Goal: Task Accomplishment & Management: Manage account settings

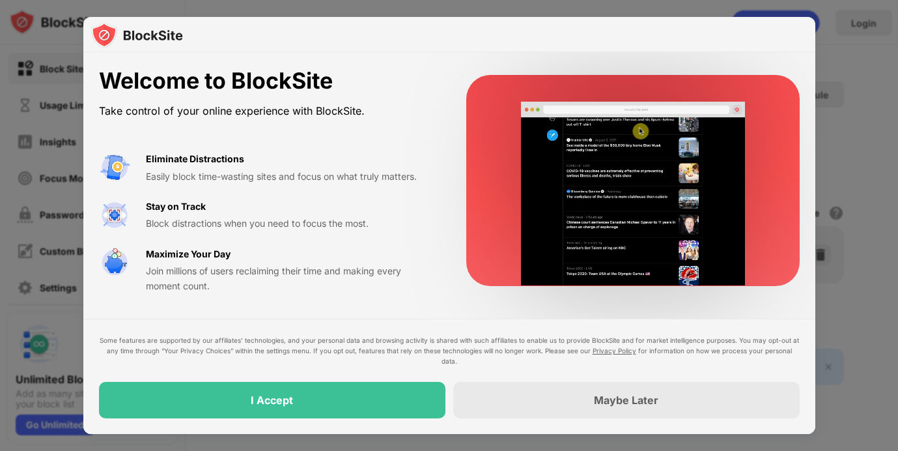
click at [392, 379] on div "Some features are supported by our affiliates’ technologies, and your personal …" at bounding box center [449, 376] width 701 height 83
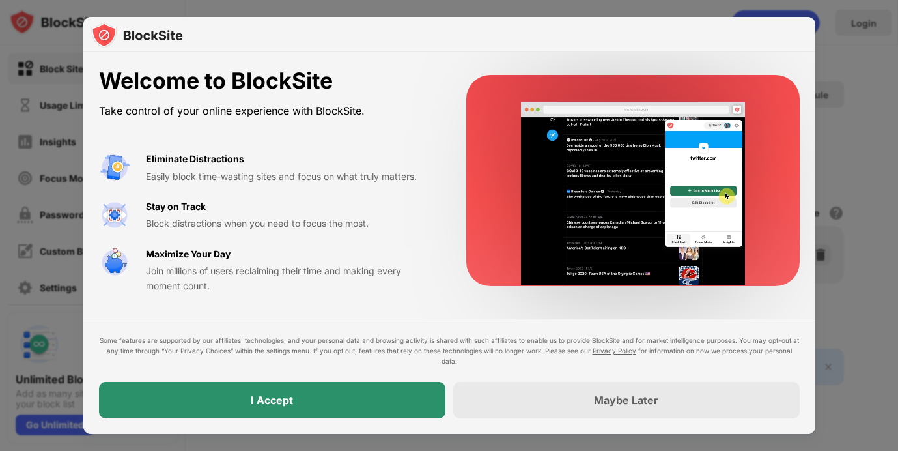
click at [397, 390] on div "I Accept" at bounding box center [272, 400] width 347 height 36
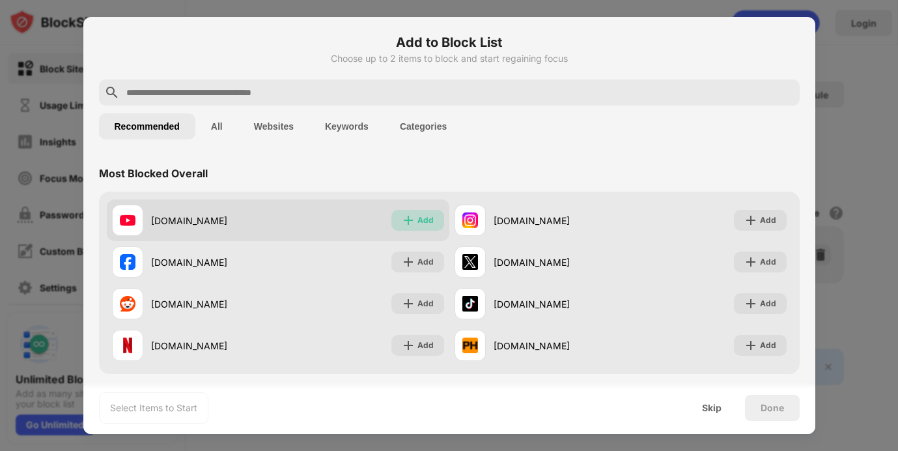
click at [403, 216] on img at bounding box center [408, 220] width 13 height 13
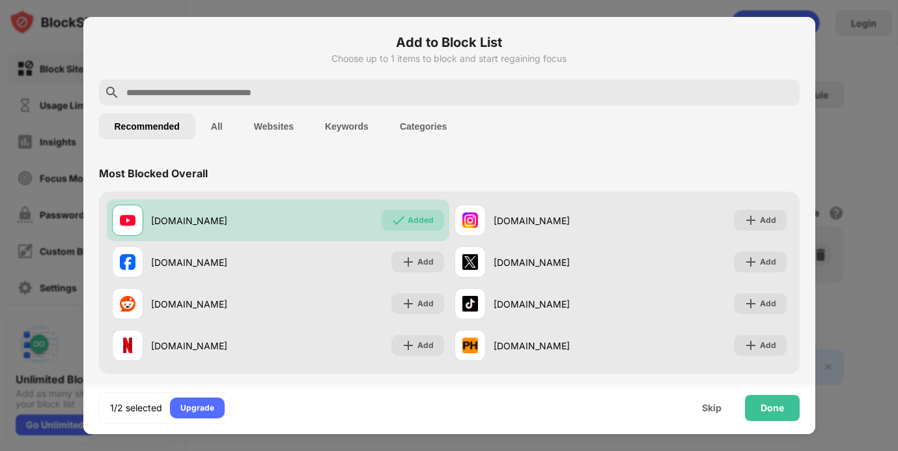
scroll to position [38, 0]
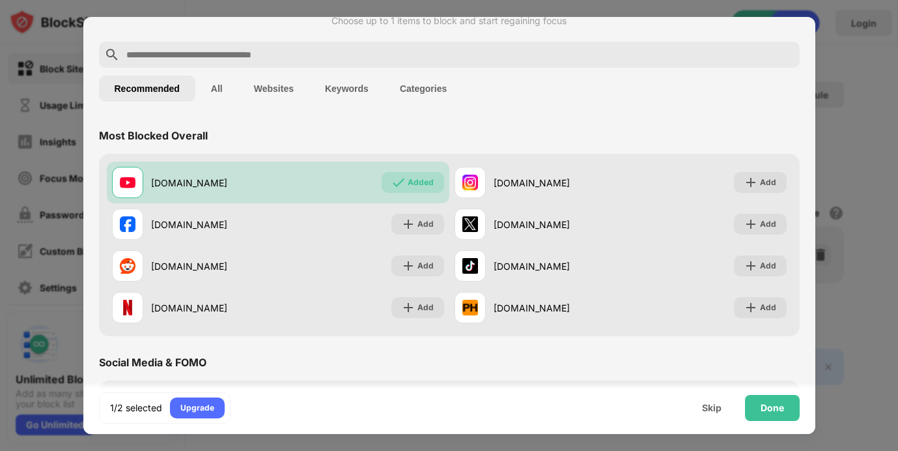
click at [408, 96] on button "Categories" at bounding box center [423, 89] width 78 height 26
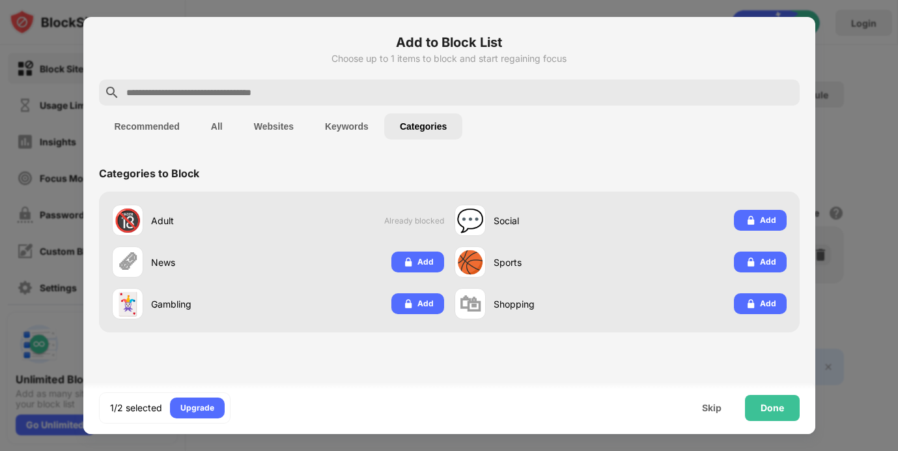
scroll to position [0, 0]
click at [762, 406] on div "Done" at bounding box center [772, 408] width 23 height 10
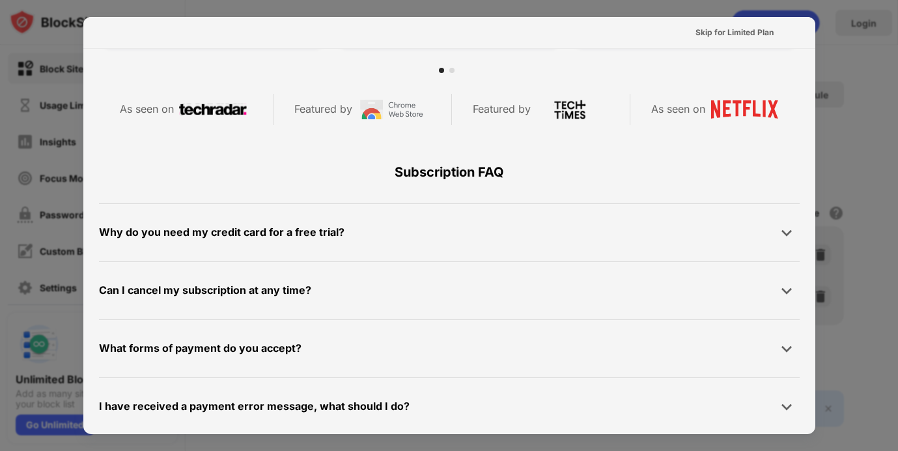
scroll to position [636, 0]
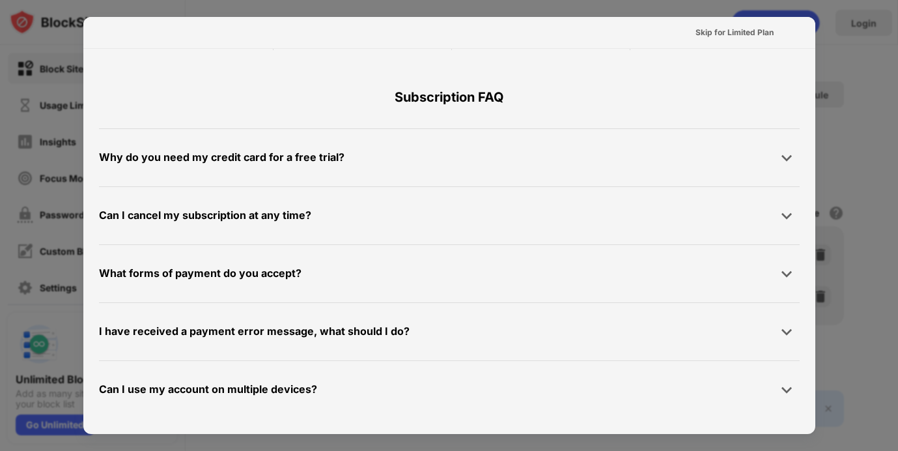
click at [862, 62] on div at bounding box center [449, 225] width 898 height 451
click at [771, 27] on div "Skip for Limited Plan" at bounding box center [735, 32] width 78 height 13
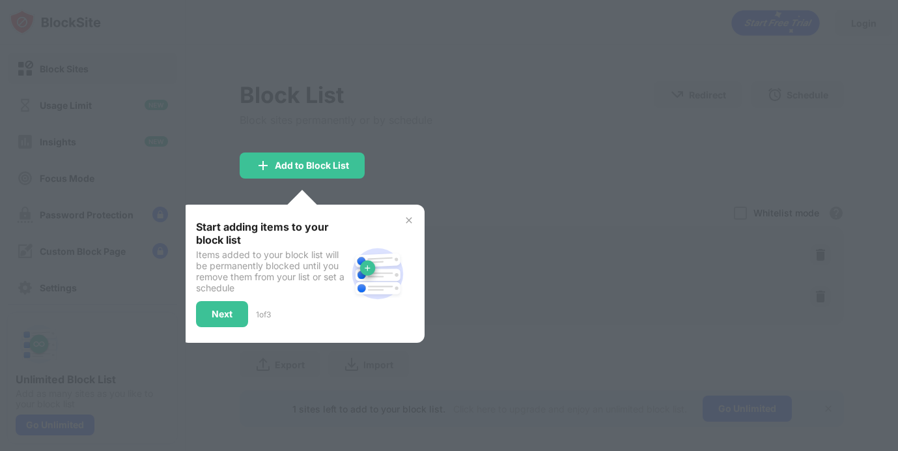
click at [238, 307] on div "Next" at bounding box center [222, 314] width 52 height 26
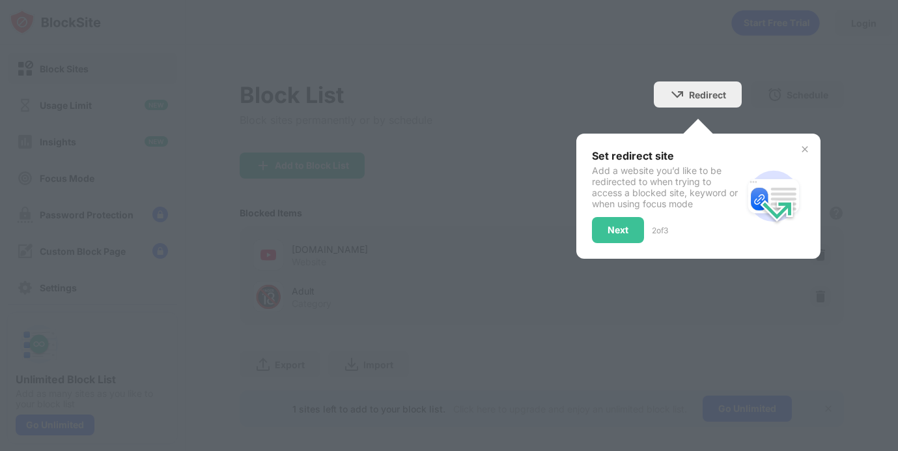
click at [606, 216] on div "Set redirect site Add a website you’d like to be redirected to when trying to a…" at bounding box center [667, 196] width 150 height 94
click at [604, 226] on div "Next" at bounding box center [618, 230] width 52 height 26
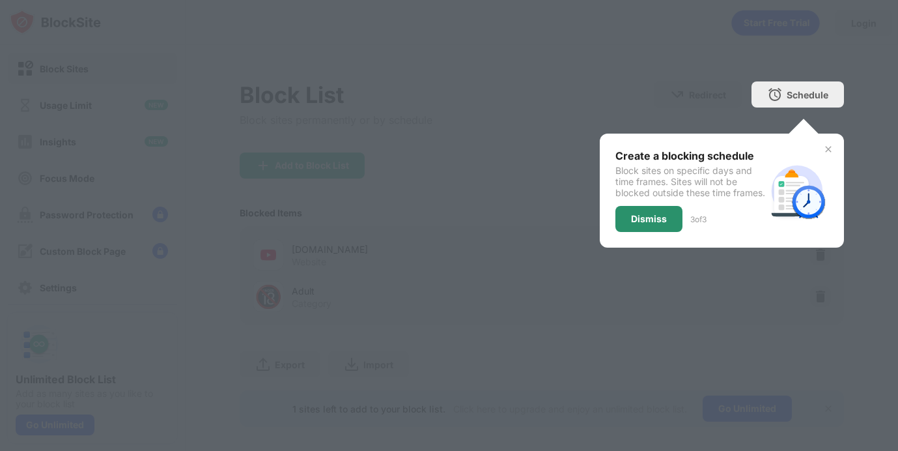
click at [664, 223] on div "Dismiss" at bounding box center [649, 219] width 36 height 10
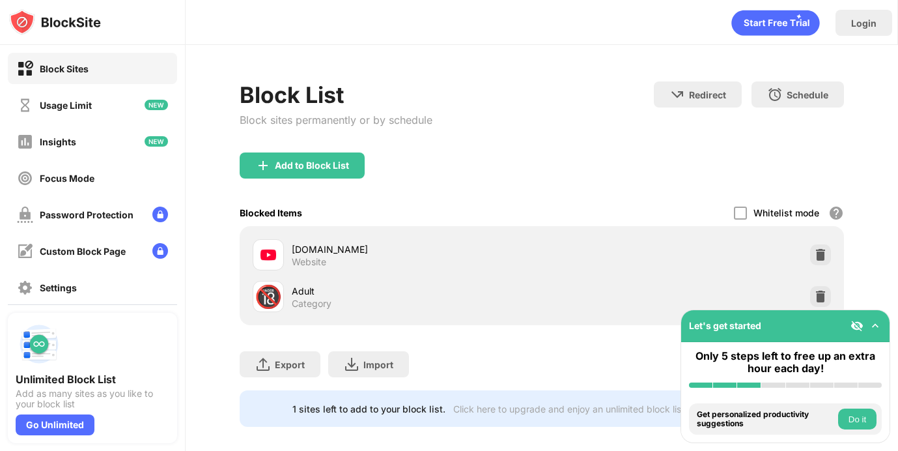
click at [862, 416] on button "Do it" at bounding box center [857, 418] width 38 height 21
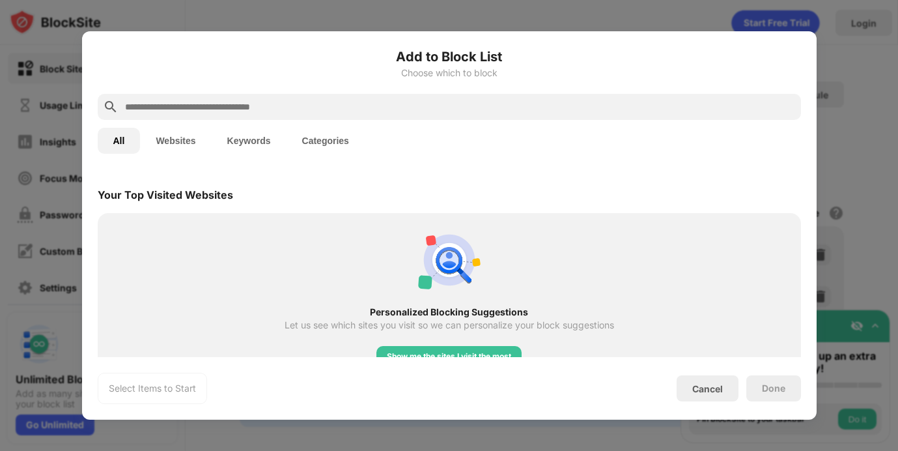
scroll to position [453, 0]
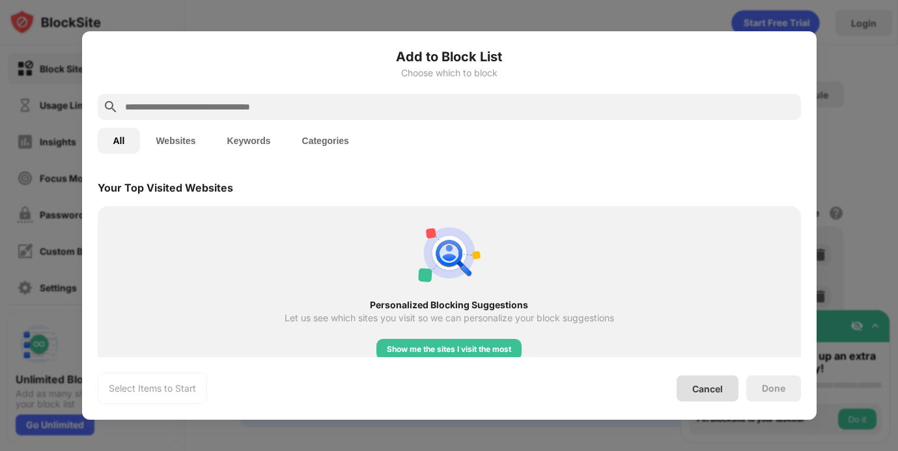
click at [713, 379] on div "Cancel" at bounding box center [708, 388] width 62 height 26
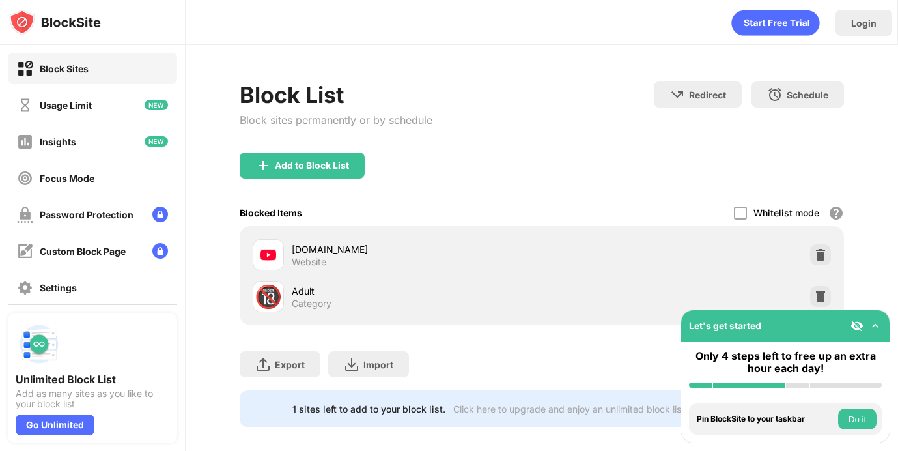
click at [874, 322] on img at bounding box center [875, 325] width 13 height 13
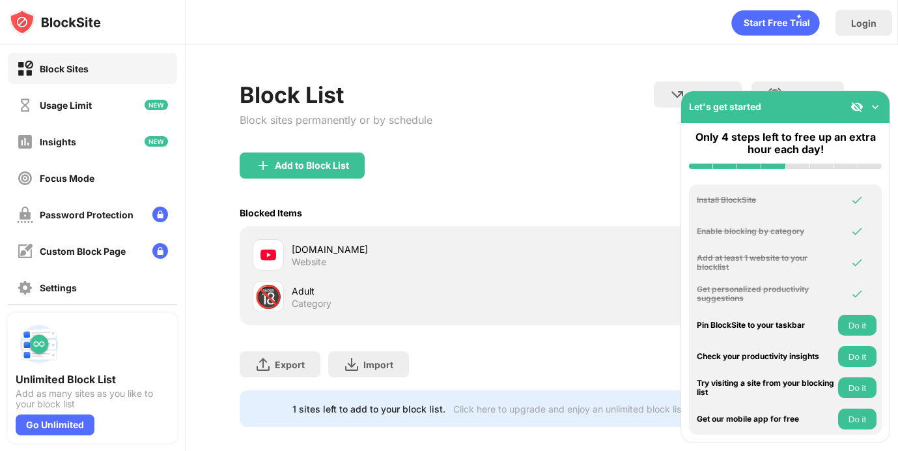
click at [883, 102] on div "Let's get started" at bounding box center [785, 107] width 208 height 32
click at [873, 106] on img at bounding box center [875, 106] width 13 height 13
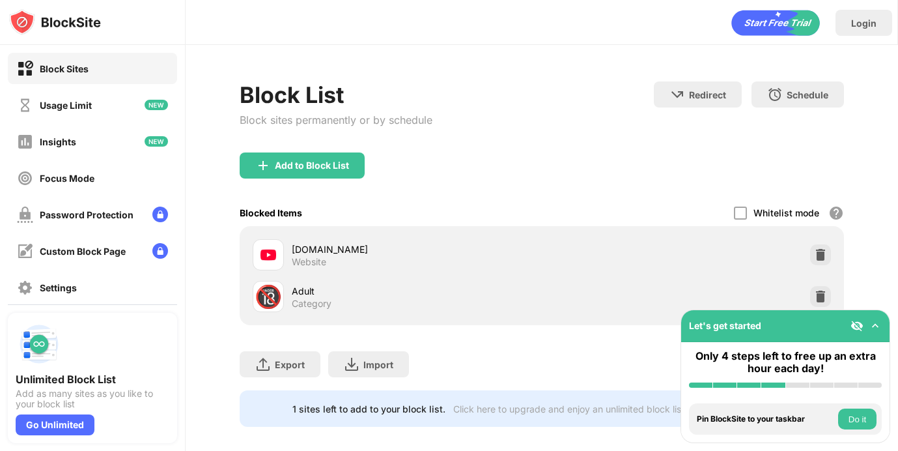
scroll to position [12, 0]
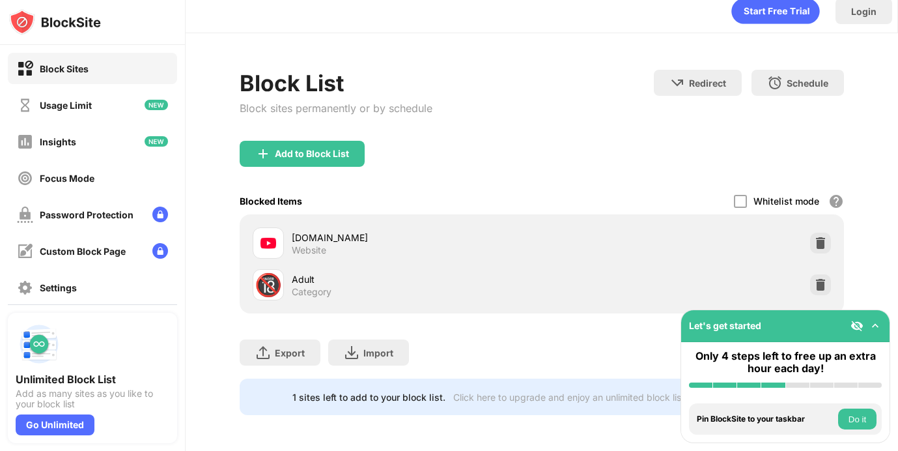
click at [860, 324] on img at bounding box center [857, 325] width 13 height 13
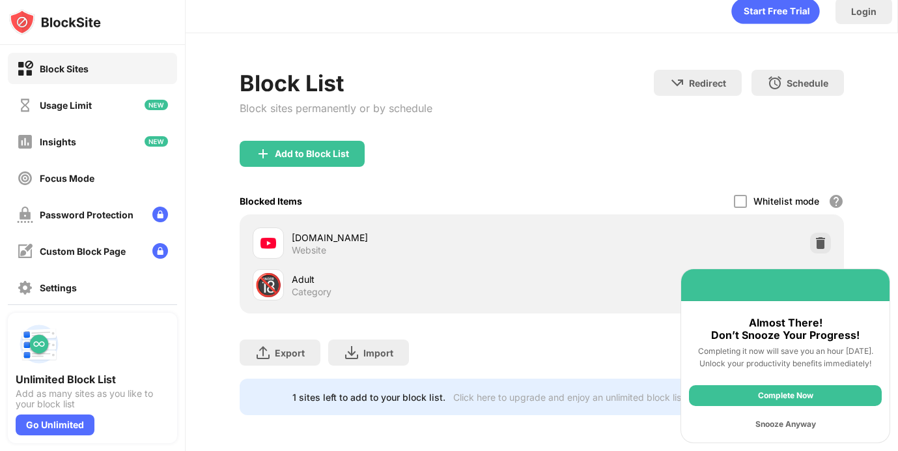
click at [806, 429] on div "Snooze Anyway" at bounding box center [785, 424] width 193 height 21
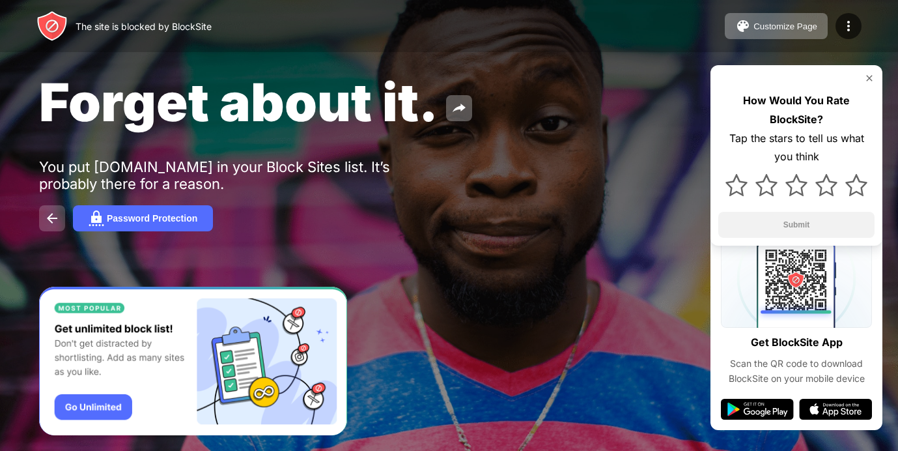
click at [51, 217] on img at bounding box center [52, 218] width 16 height 16
